Goal: Task Accomplishment & Management: Manage account settings

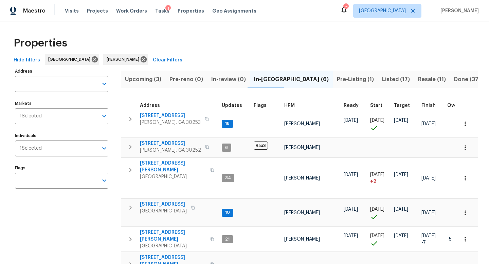
scroll to position [25, 0]
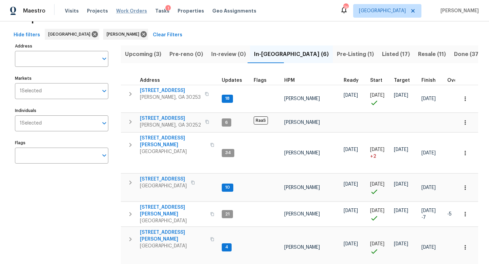
click at [127, 10] on span "Work Orders" at bounding box center [131, 10] width 31 height 7
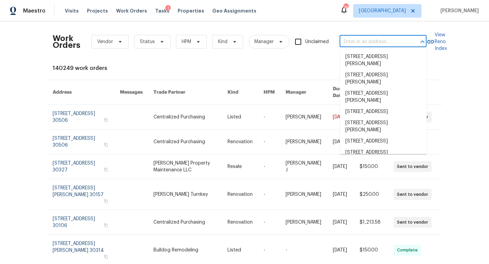
click at [348, 42] on input "text" at bounding box center [374, 42] width 68 height 11
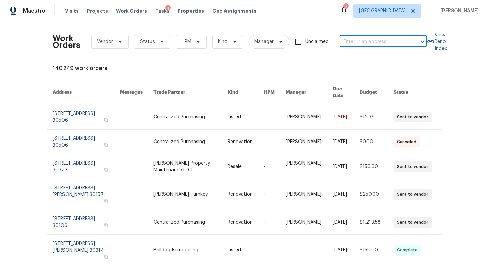
paste input "[STREET_ADDRESS]"
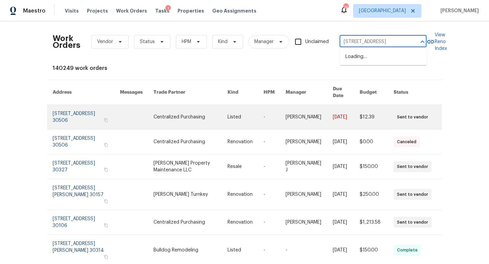
type input "[STREET_ADDRESS]"
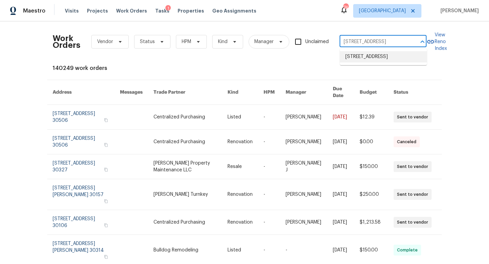
click at [362, 61] on li "[STREET_ADDRESS]" at bounding box center [383, 56] width 87 height 11
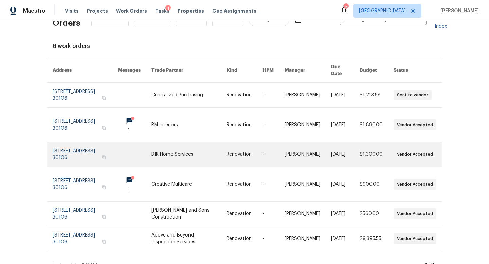
scroll to position [25, 0]
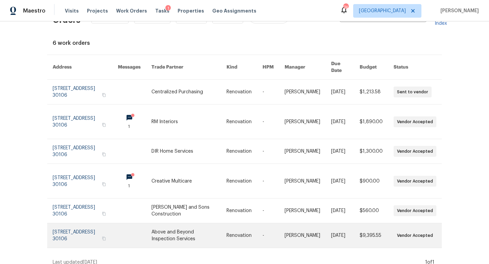
click at [79, 227] on link at bounding box center [85, 235] width 65 height 24
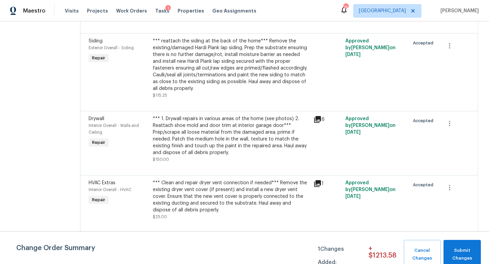
scroll to position [202, 0]
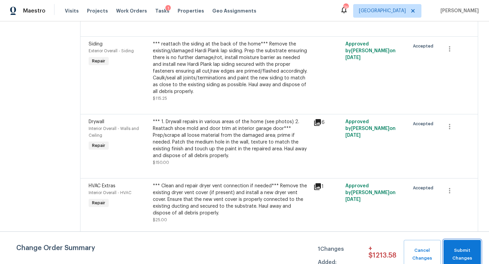
click at [461, 259] on span "Submit Changes" at bounding box center [462, 255] width 31 height 16
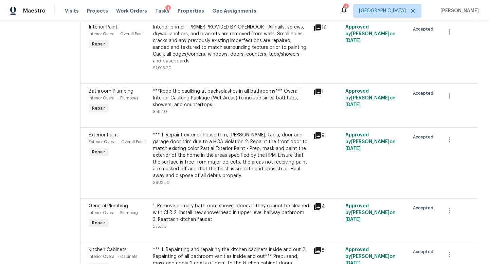
scroll to position [0, 0]
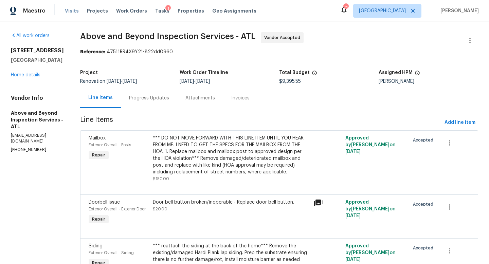
click at [65, 9] on span "Visits" at bounding box center [72, 10] width 14 height 7
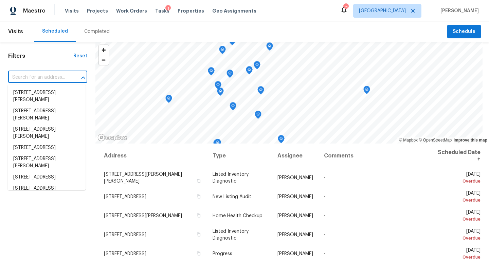
click at [41, 73] on input "text" at bounding box center [38, 77] width 60 height 11
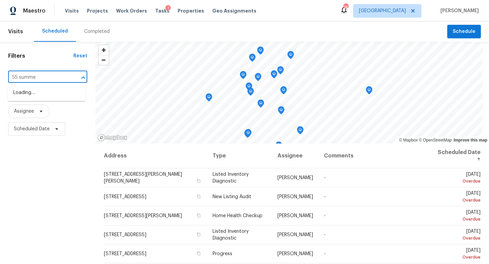
type input "55 summer"
click at [40, 116] on li "[STREET_ADDRESS][PERSON_NAME]" at bounding box center [47, 107] width 78 height 18
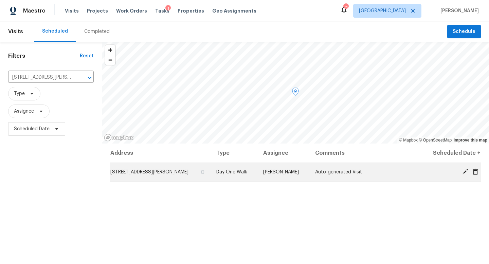
click at [462, 174] on icon at bounding box center [465, 172] width 6 height 6
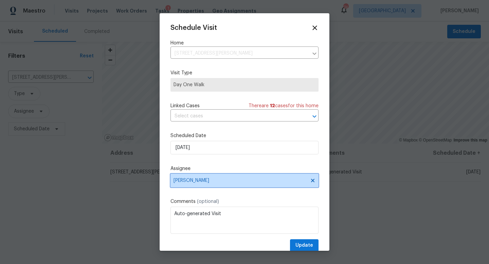
click at [200, 181] on span "[PERSON_NAME]" at bounding box center [240, 180] width 133 height 5
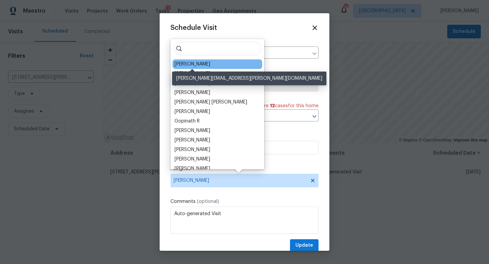
click at [199, 66] on div "[PERSON_NAME]" at bounding box center [193, 64] width 36 height 7
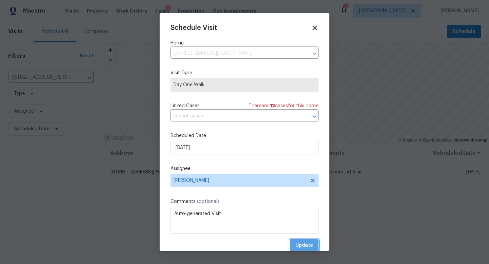
click at [303, 246] on span "Update" at bounding box center [304, 245] width 18 height 8
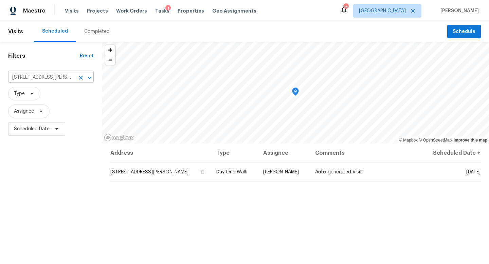
click at [81, 76] on icon "Clear" at bounding box center [80, 77] width 7 height 7
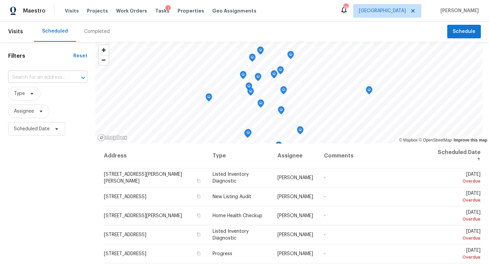
click at [45, 79] on input "text" at bounding box center [38, 77] width 60 height 11
type input "95 pres"
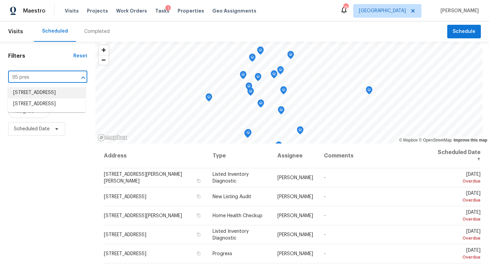
click at [41, 98] on li "[STREET_ADDRESS]" at bounding box center [47, 92] width 78 height 11
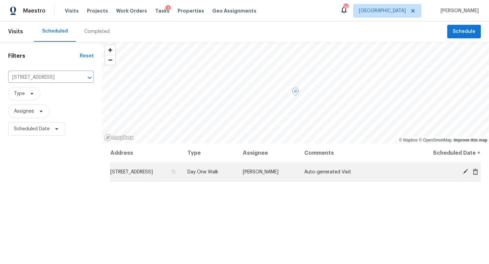
click at [465, 170] on icon at bounding box center [465, 172] width 6 height 6
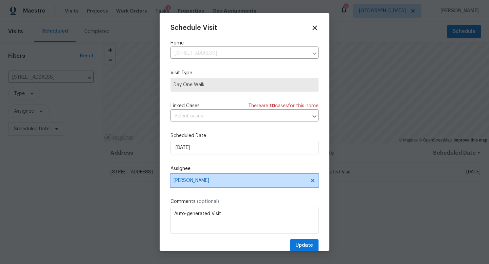
click at [203, 181] on span "[PERSON_NAME]" at bounding box center [240, 180] width 133 height 5
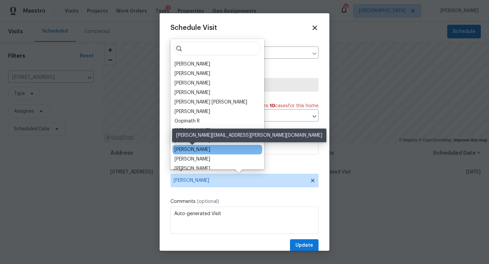
click at [201, 150] on div "[PERSON_NAME]" at bounding box center [193, 149] width 36 height 7
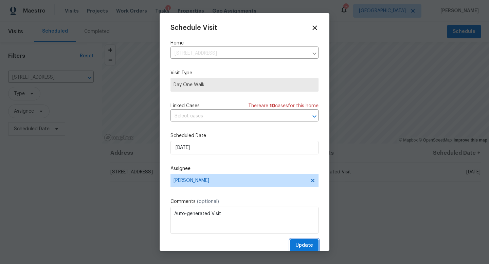
click at [305, 246] on span "Update" at bounding box center [304, 245] width 18 height 8
